Goal: Information Seeking & Learning: Learn about a topic

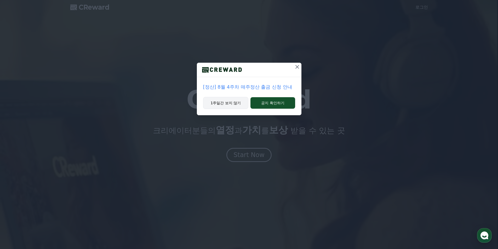
click at [236, 105] on button "1주일간 보지 않기" at bounding box center [225, 103] width 45 height 12
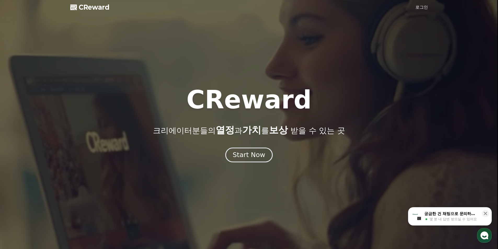
click at [245, 156] on div "Start Now" at bounding box center [249, 154] width 32 height 9
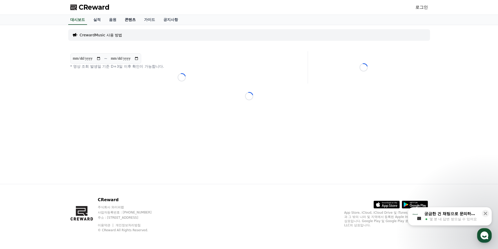
click at [132, 20] on link "콘텐츠" at bounding box center [129, 20] width 19 height 10
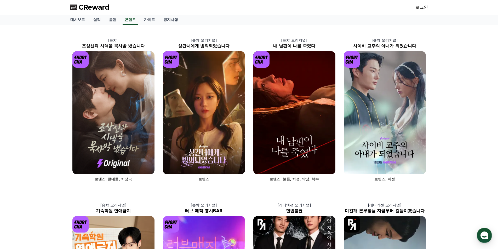
drag, startPoint x: 96, startPoint y: 5, endPoint x: 379, endPoint y: 9, distance: 283.2
click at [96, 5] on span "CReward" at bounding box center [94, 7] width 31 height 8
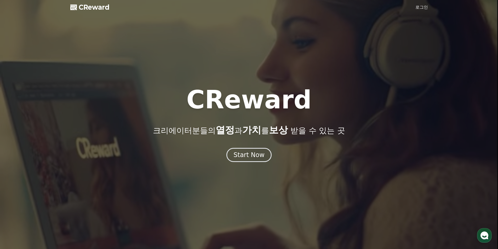
click at [425, 8] on link "로그인" at bounding box center [421, 7] width 13 height 6
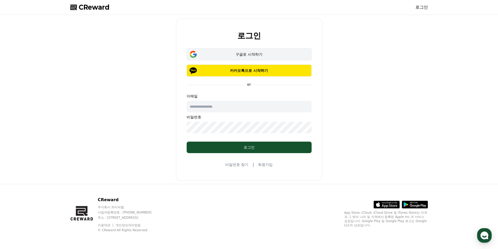
click at [267, 51] on button "구글로 시작하기" at bounding box center [249, 54] width 125 height 12
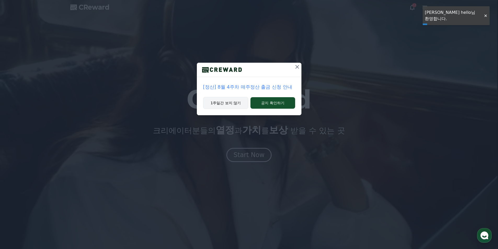
click at [221, 102] on button "1주일간 보지 않기" at bounding box center [225, 103] width 45 height 12
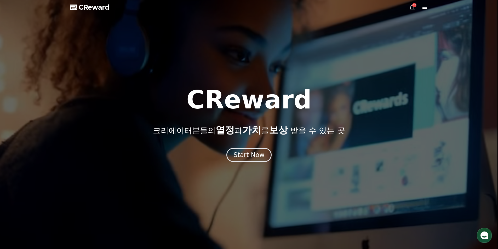
click at [413, 8] on icon at bounding box center [412, 7] width 6 height 6
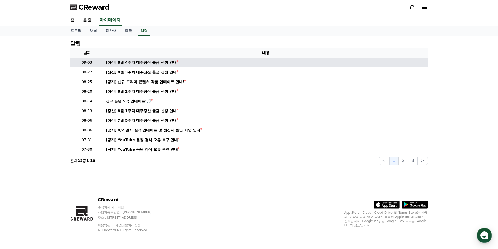
click at [168, 61] on div "[정산] 8월 4주차 매주정산 출금 신청 안내" at bounding box center [141, 62] width 71 height 5
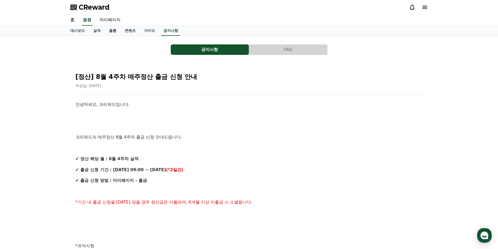
click at [113, 30] on link "음원" at bounding box center [113, 31] width 16 height 10
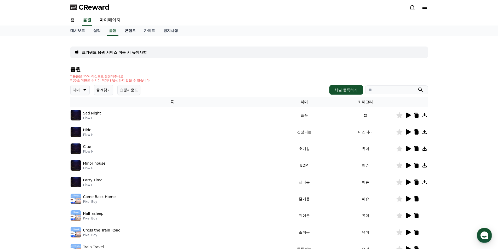
click at [131, 30] on link "콘텐츠" at bounding box center [129, 31] width 19 height 10
